Goal: Check status

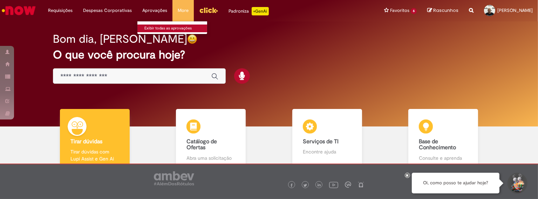
click at [146, 29] on link "Exibir todas as aprovações" at bounding box center [175, 29] width 77 height 8
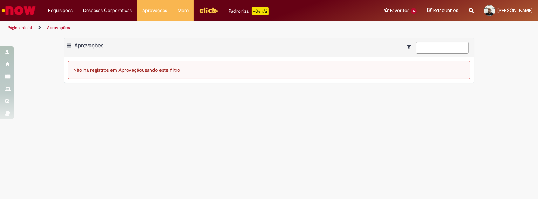
click at [63, 29] on link "Aprovações" at bounding box center [58, 28] width 23 height 6
click at [178, 119] on main "Aprovações Exportar como PDF Exportar como Excel Exportar como CSV Aprovações N…" at bounding box center [269, 116] width 538 height 165
click at [161, 66] on div "Não há registros em Aprovação usando este filtro" at bounding box center [269, 70] width 403 height 18
click at [68, 44] on span at bounding box center [69, 45] width 4 height 7
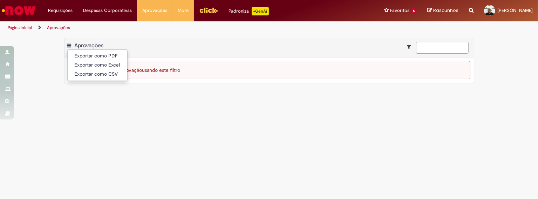
click at [68, 44] on span at bounding box center [69, 45] width 4 height 7
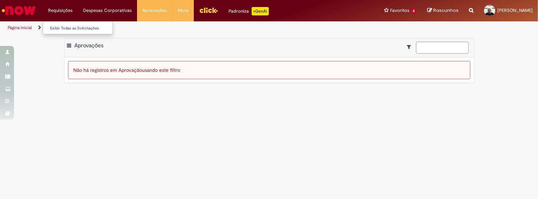
click at [58, 12] on li "Requisições Exibir Todas as Solicitações" at bounding box center [60, 10] width 35 height 21
click at [60, 25] on link "Exibir Todas as Solicitações" at bounding box center [81, 29] width 77 height 8
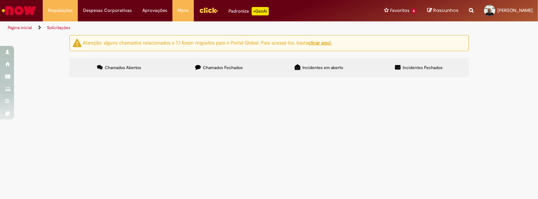
click at [216, 67] on span "Chamados Fechados" at bounding box center [223, 68] width 40 height 6
click at [330, 63] on label "Incidentes em aberto" at bounding box center [319, 67] width 100 height 19
click at [407, 69] on span "Incidentes Fechados" at bounding box center [423, 68] width 40 height 6
click at [420, 68] on span "Incidentes Fechados" at bounding box center [423, 68] width 40 height 6
click at [327, 67] on span "Incidentes em aberto" at bounding box center [323, 68] width 41 height 6
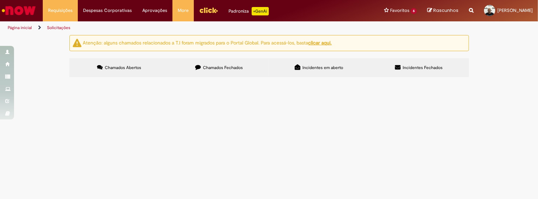
click at [239, 67] on span "Chamados Fechados" at bounding box center [223, 68] width 40 height 6
click at [126, 72] on label "Chamados Abertos" at bounding box center [119, 67] width 100 height 19
click at [319, 41] on u "clicar aqui." at bounding box center [320, 43] width 23 height 6
click at [315, 67] on span "Incidentes em aberto" at bounding box center [323, 68] width 41 height 6
click at [408, 70] on span "Incidentes Fechados" at bounding box center [423, 68] width 40 height 6
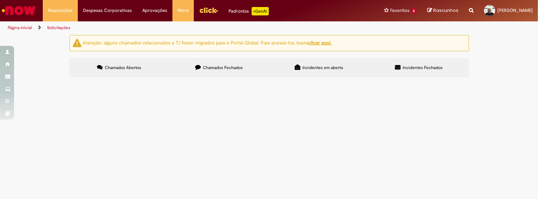
click at [222, 67] on span "Chamados Fechados" at bounding box center [223, 68] width 40 height 6
click at [376, 30] on div "Página inicial Solicitações" at bounding box center [269, 27] width 538 height 13
